Goal: Task Accomplishment & Management: Complete application form

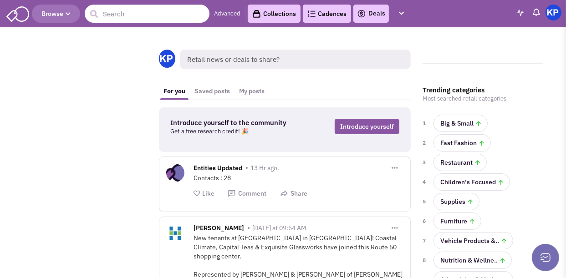
click at [372, 15] on link "Deals" at bounding box center [371, 13] width 28 height 11
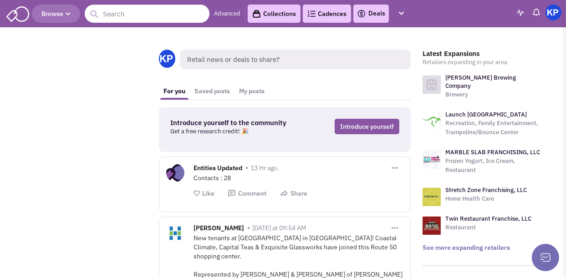
click at [373, 12] on link "Deals" at bounding box center [371, 13] width 28 height 11
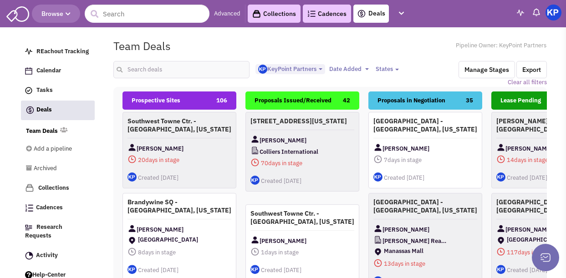
select select "1900"
select select
click at [180, 70] on input "text" at bounding box center [181, 69] width 137 height 17
type input "mcallen"
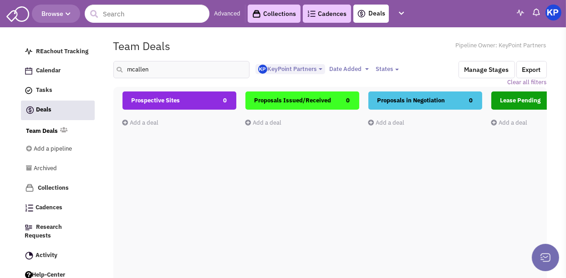
click at [156, 124] on link "Add a deal" at bounding box center [140, 123] width 36 height 8
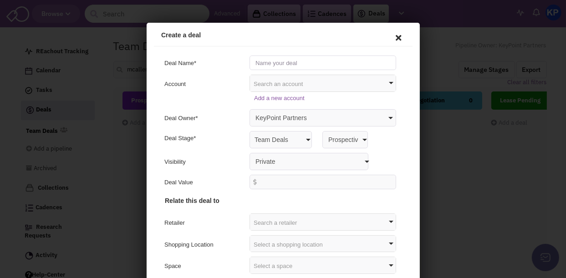
click at [306, 64] on input "text" at bounding box center [321, 61] width 147 height 15
type input "[STREET_ADDRESS][US_STATE]"
click at [257, 162] on select "Private Anyone with access to this pipeline" at bounding box center [307, 159] width 119 height 17
select select "false"
click at [248, 151] on select "Private Anyone with access to this pipeline" at bounding box center [307, 159] width 119 height 17
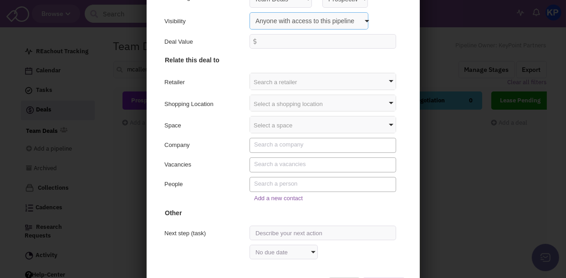
scroll to position [133, 0]
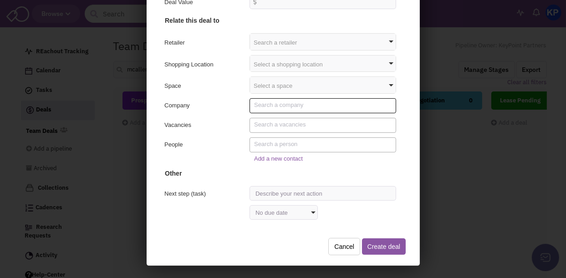
click at [274, 103] on textarea "Search" at bounding box center [322, 104] width 140 height 8
type textarea "New Terr"
click at [231, 112] on div "Company" at bounding box center [281, 104] width 249 height 15
click at [336, 250] on button "Cancel" at bounding box center [342, 245] width 32 height 17
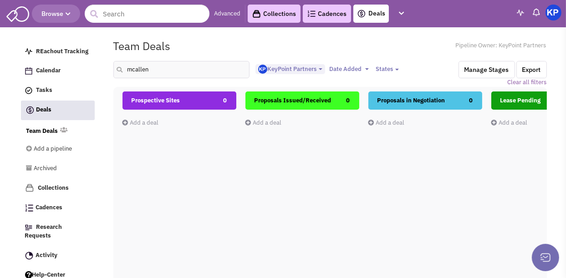
scroll to position [0, 0]
click at [146, 125] on link "Add a deal" at bounding box center [140, 123] width 36 height 8
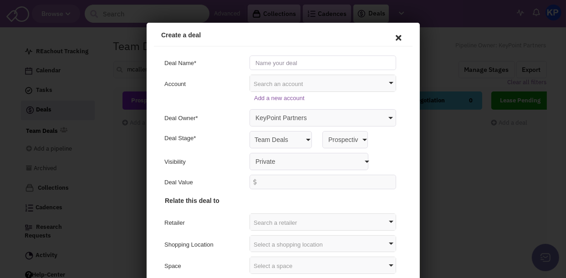
click at [293, 62] on input "text" at bounding box center [321, 61] width 147 height 15
type input "[STREET_ADDRESS][US_STATE]"
click at [262, 162] on select "Private Anyone with access to this pipeline" at bounding box center [307, 159] width 119 height 17
select select "false"
click at [248, 151] on select "Private Anyone with access to this pipeline" at bounding box center [307, 159] width 119 height 17
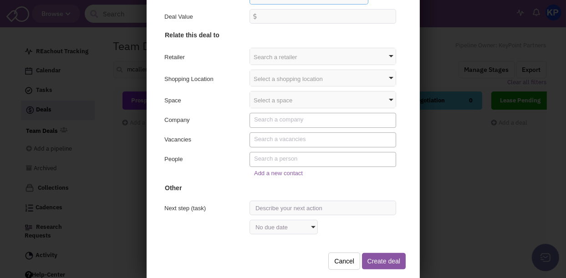
scroll to position [133, 0]
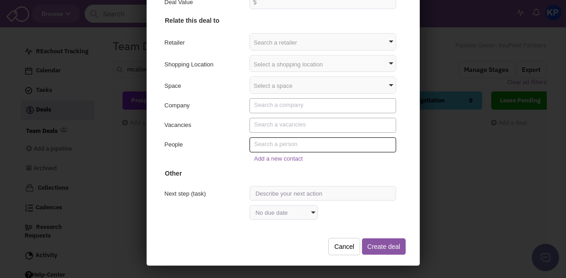
click at [281, 144] on textarea "Search" at bounding box center [322, 143] width 140 height 8
type textarea "[PERSON_NAME]"
click at [226, 140] on div "People" at bounding box center [202, 145] width 79 height 11
click at [262, 158] on link "Add a new contact" at bounding box center [276, 157] width 49 height 7
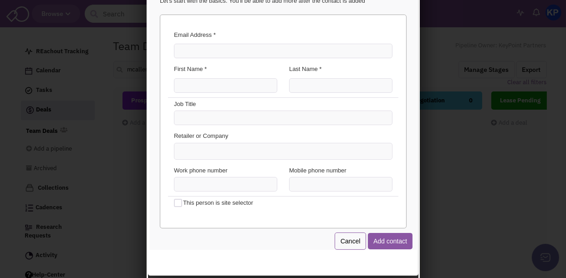
scroll to position [0, 0]
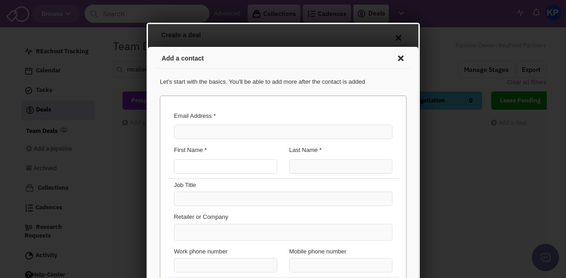
click at [233, 164] on input "First Name *" at bounding box center [223, 165] width 103 height 15
type input "[PERSON_NAME]"
click at [195, 230] on input at bounding box center [185, 229] width 20 height 9
type input "New Territory Partners"
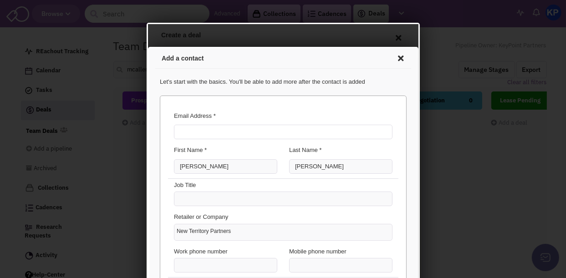
click at [207, 127] on input "Email Address *" at bounding box center [281, 130] width 219 height 15
paste input "[PERSON_NAME][EMAIL_ADDRESS][DOMAIN_NAME]"
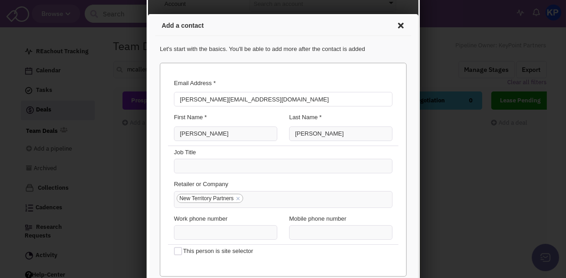
scroll to position [133, 0]
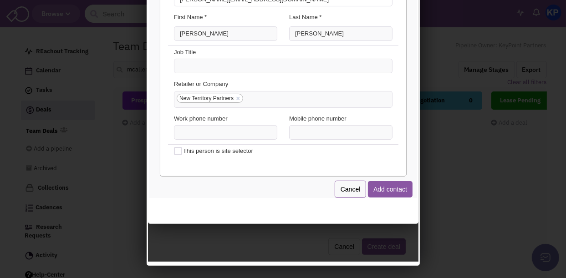
type input "[PERSON_NAME][EMAIL_ADDRESS][DOMAIN_NAME]"
click at [179, 133] on input "(___) ___-____" at bounding box center [223, 131] width 103 height 15
type input "(214) 215-____"
type input "[PHONE_NUMBER]"
click at [384, 184] on button "Add contact" at bounding box center [388, 188] width 45 height 16
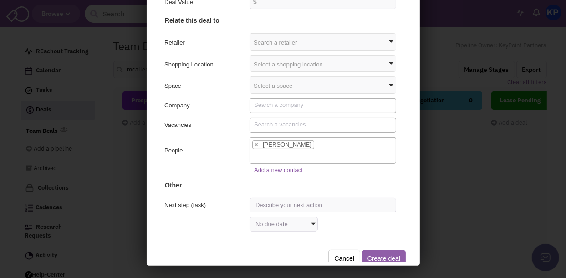
click at [390, 252] on button "Create deal" at bounding box center [382, 257] width 44 height 16
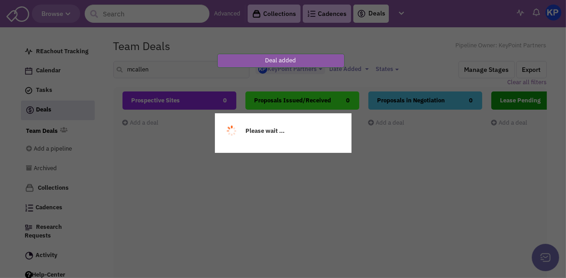
scroll to position [0, 0]
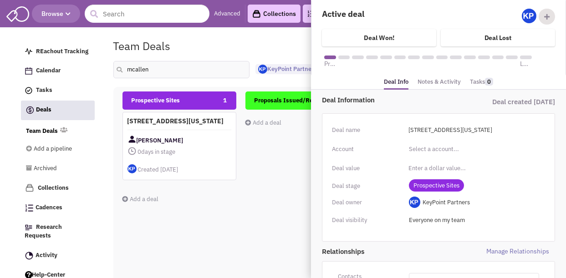
click at [430, 183] on span "Prospective Sites" at bounding box center [436, 185] width 55 height 12
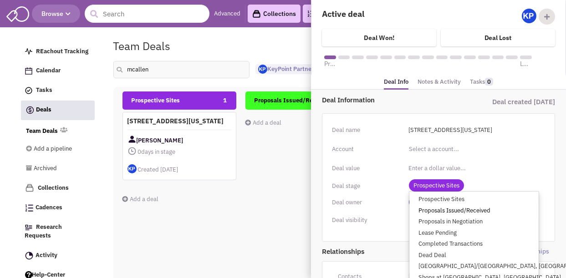
click at [435, 210] on link "Proposals Issued/Received" at bounding box center [473, 210] width 129 height 11
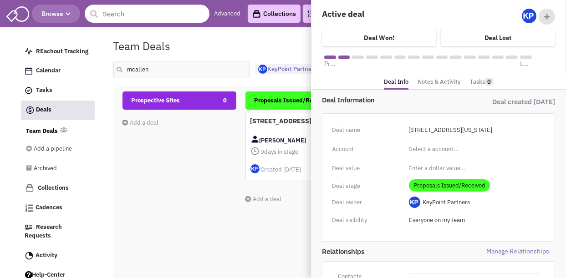
click at [439, 81] on link "Notes & Activity" at bounding box center [438, 82] width 43 height 13
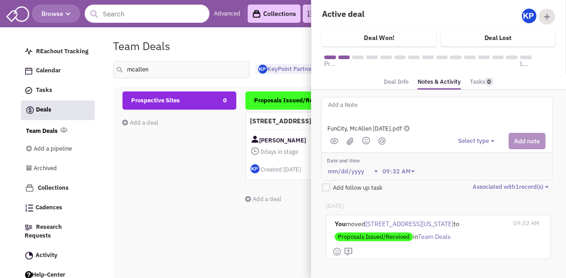
click at [475, 142] on button "Select type" at bounding box center [477, 141] width 39 height 9
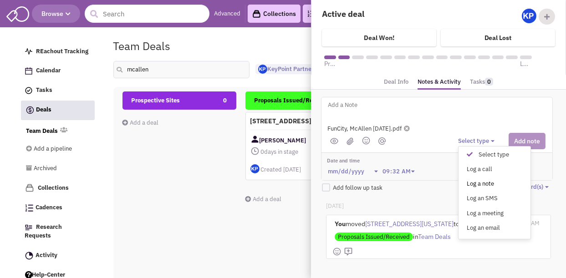
click at [482, 182] on div "Log a note" at bounding box center [472, 184] width 22 height 9
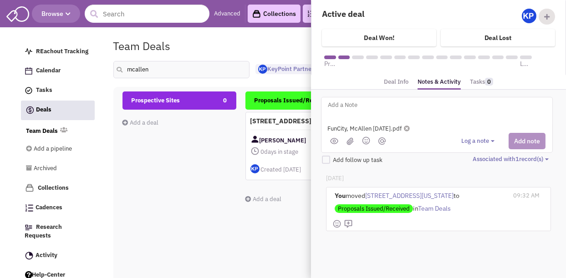
click at [372, 106] on textarea at bounding box center [439, 112] width 225 height 25
click at [410, 130] on icon at bounding box center [407, 129] width 6 height 6
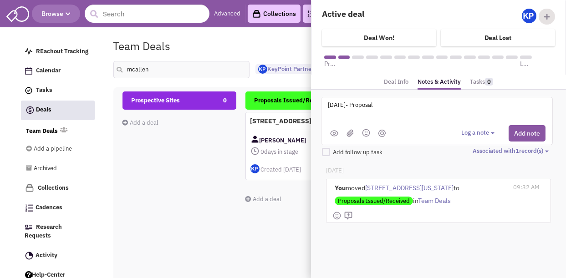
click at [340, 104] on textarea "[DATE]- Proposal" at bounding box center [439, 112] width 225 height 25
drag, startPoint x: 355, startPoint y: 103, endPoint x: 394, endPoint y: 100, distance: 38.9
click at [394, 100] on textarea "[DATE]- Proposal" at bounding box center [439, 112] width 225 height 25
type textarea "[DATE]- ISP submitted to Client."
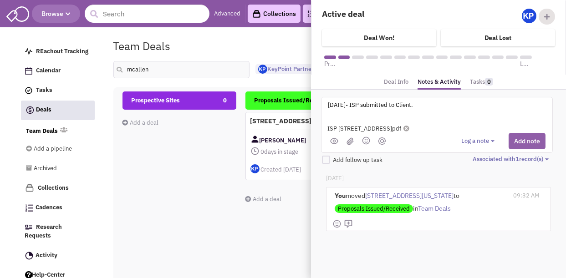
click at [515, 134] on button "Add note" at bounding box center [527, 141] width 37 height 16
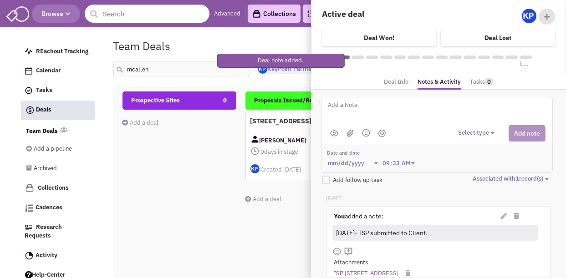
click at [387, 109] on textarea at bounding box center [439, 112] width 225 height 25
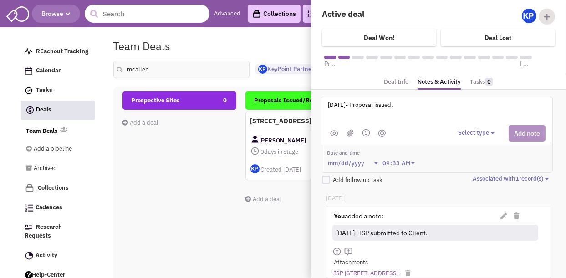
type textarea "[DATE]- Proposal issued."
click at [464, 129] on button "Select type" at bounding box center [477, 133] width 39 height 9
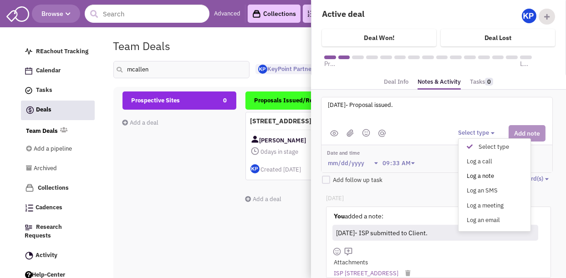
click at [470, 173] on div "Log a note" at bounding box center [472, 176] width 22 height 9
